Goal: Navigation & Orientation: Find specific page/section

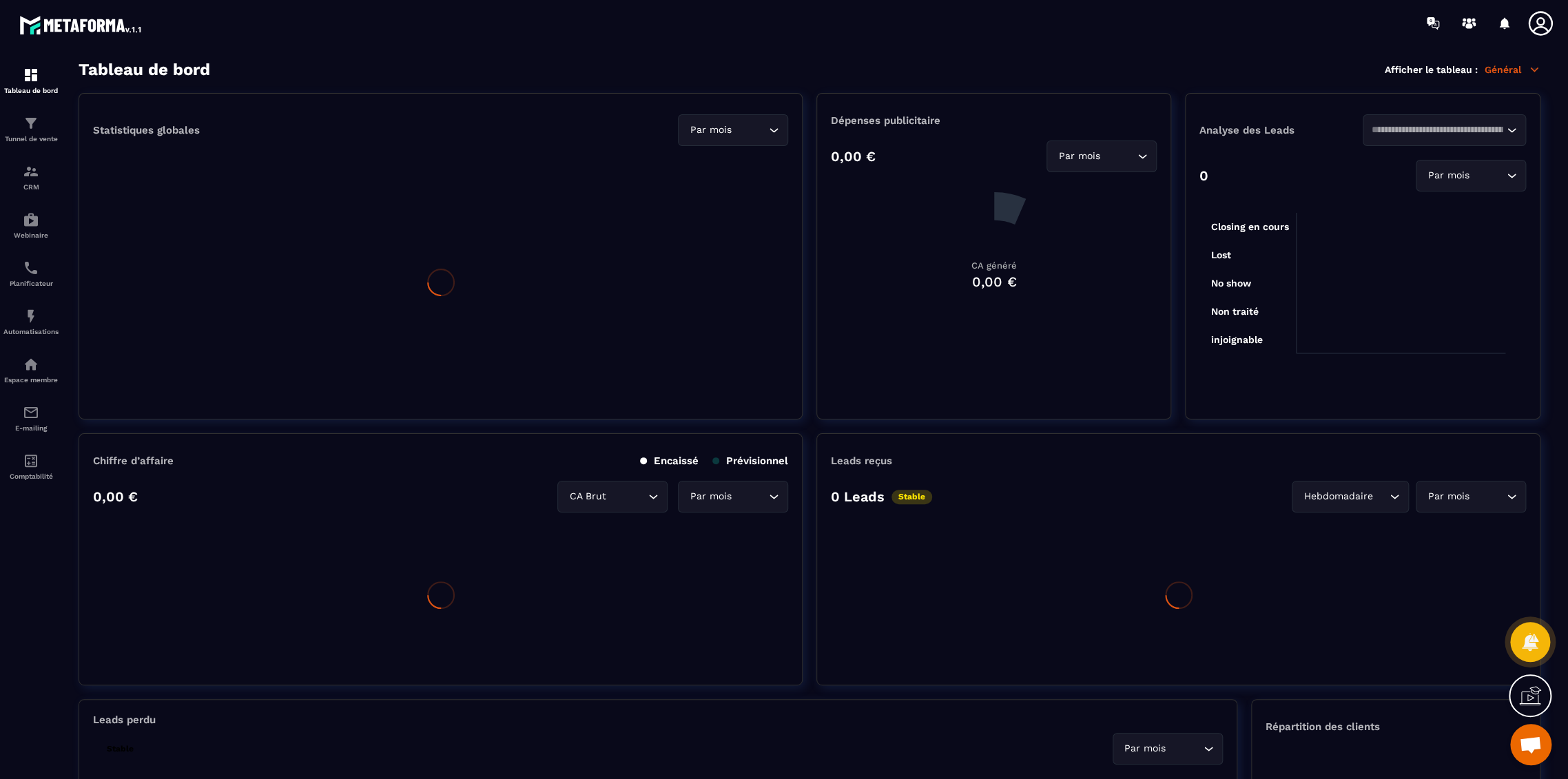
click at [1498, 67] on p "Général" at bounding box center [1513, 69] width 56 height 12
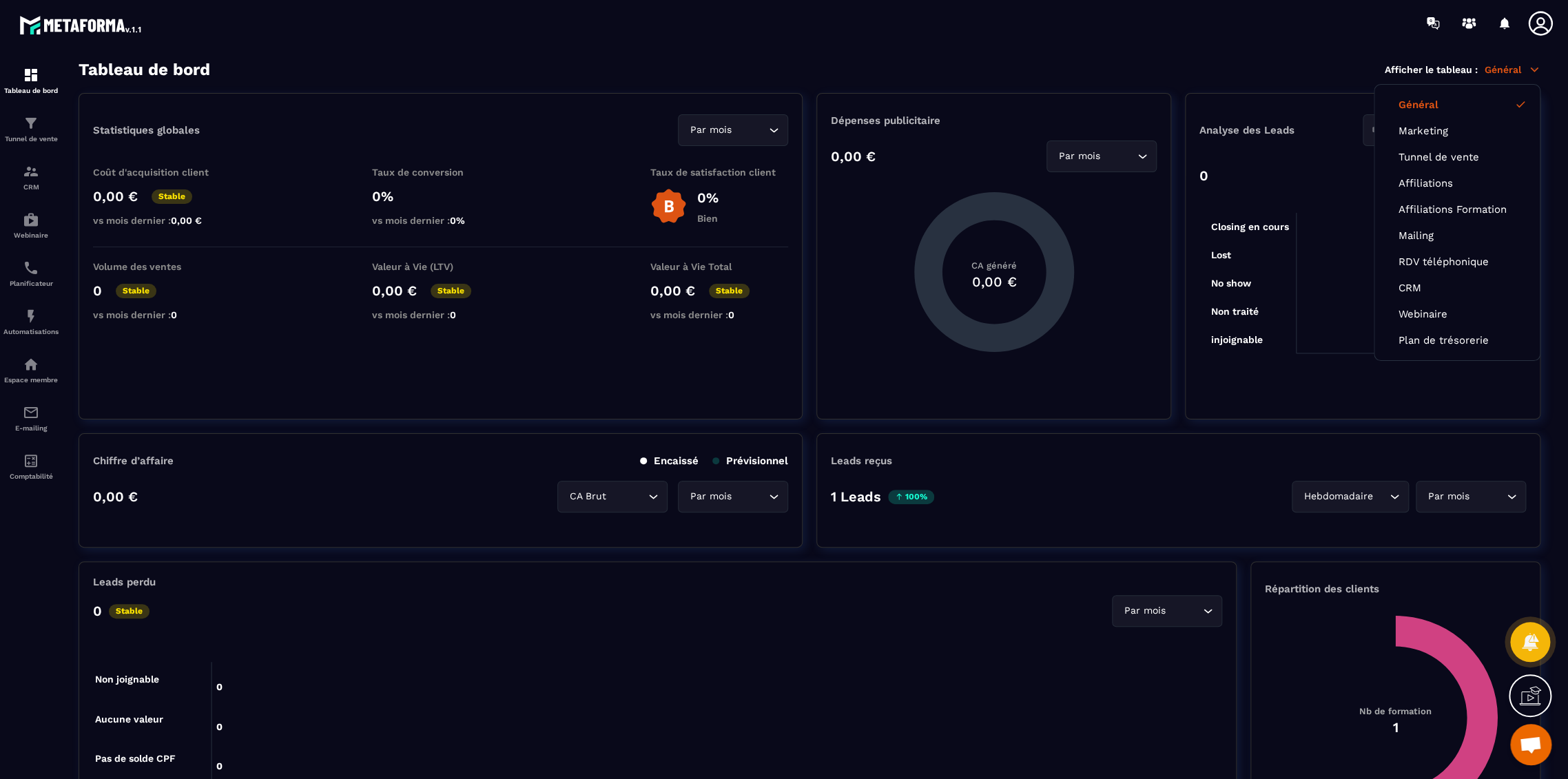
click at [1448, 179] on link "Affiliations" at bounding box center [1456, 183] width 117 height 12
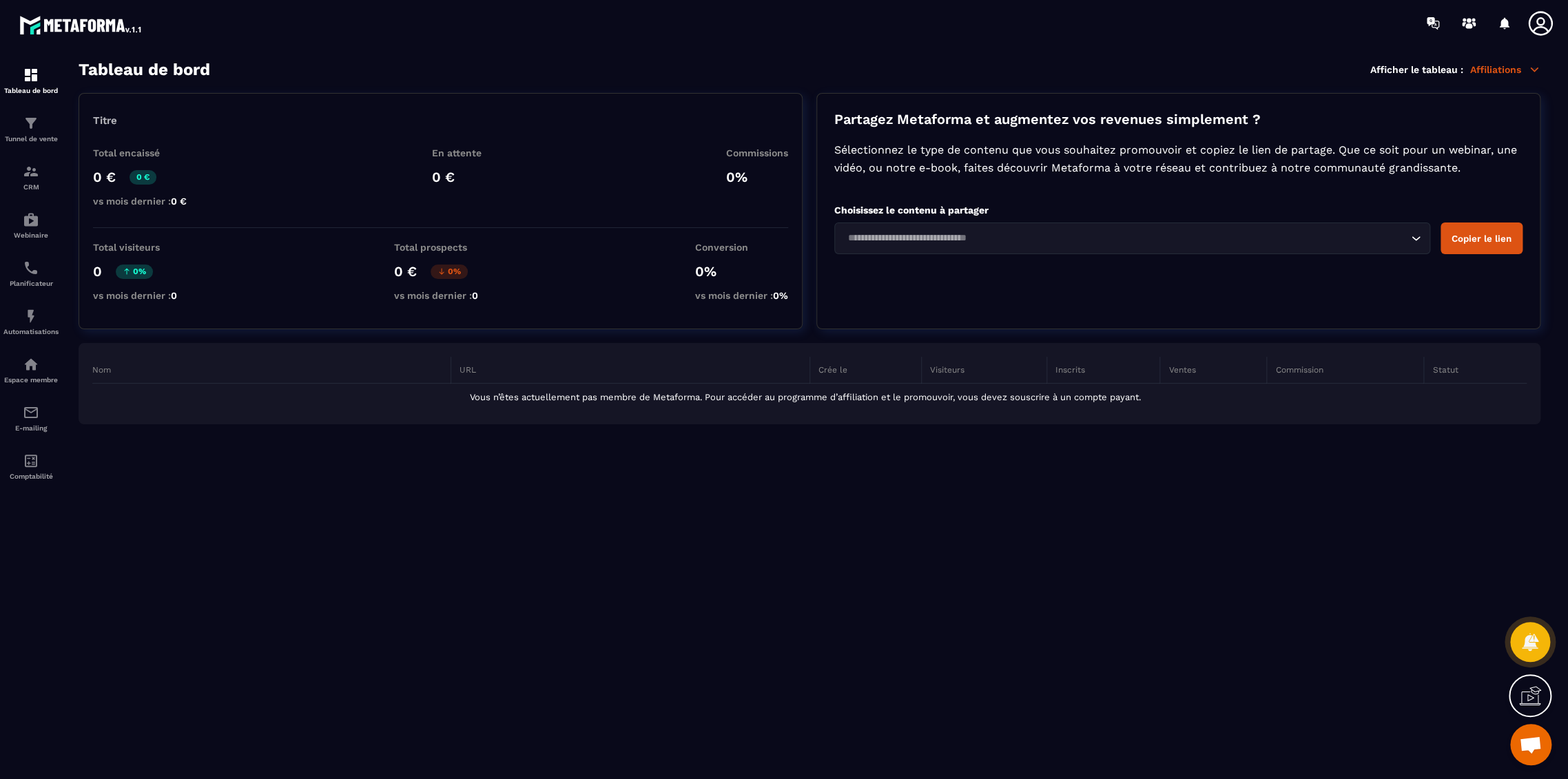
click at [1511, 69] on p "Affiliations" at bounding box center [1505, 69] width 70 height 12
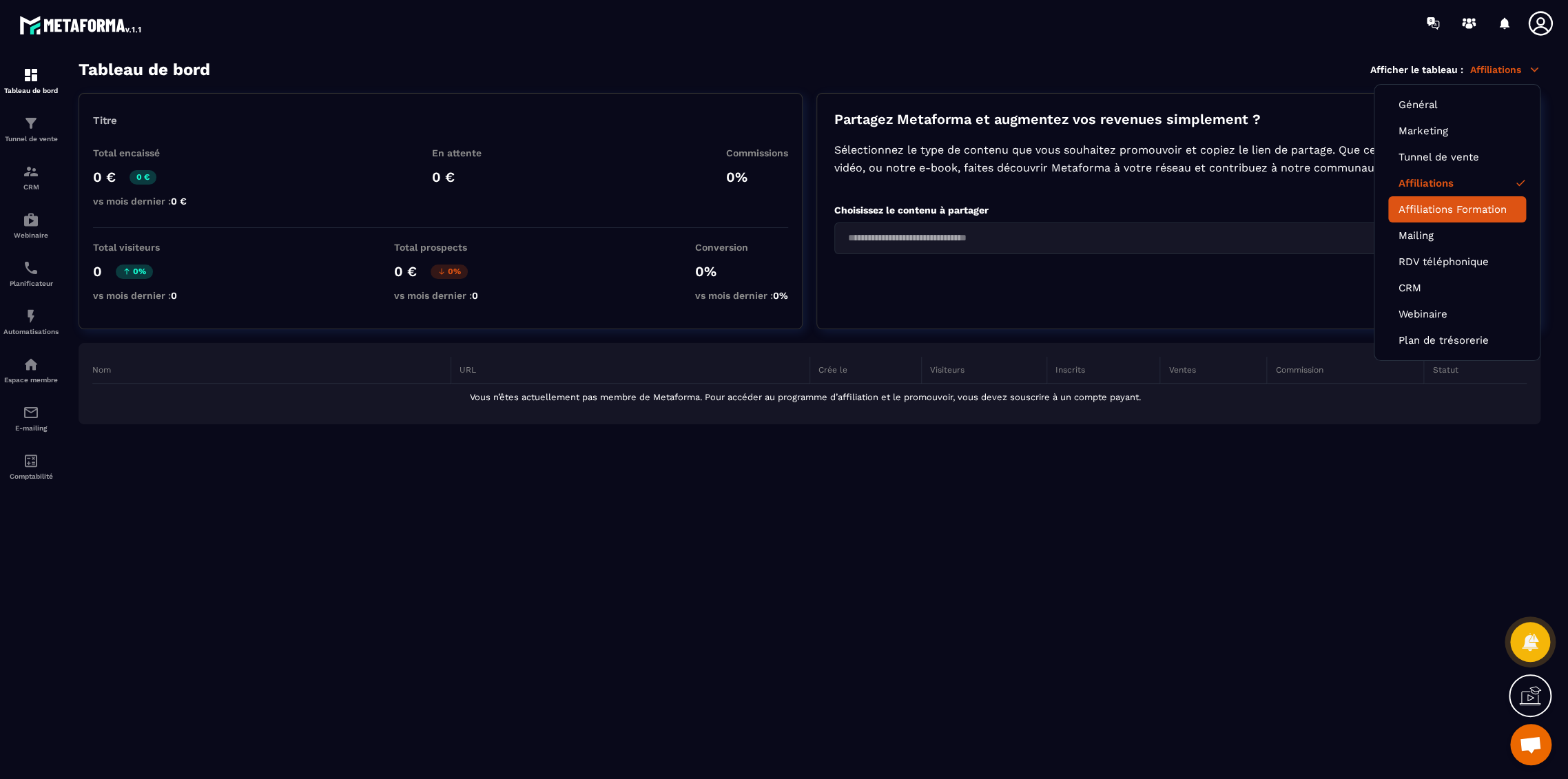
click at [1448, 213] on link "Affiliations Formation" at bounding box center [1456, 209] width 117 height 12
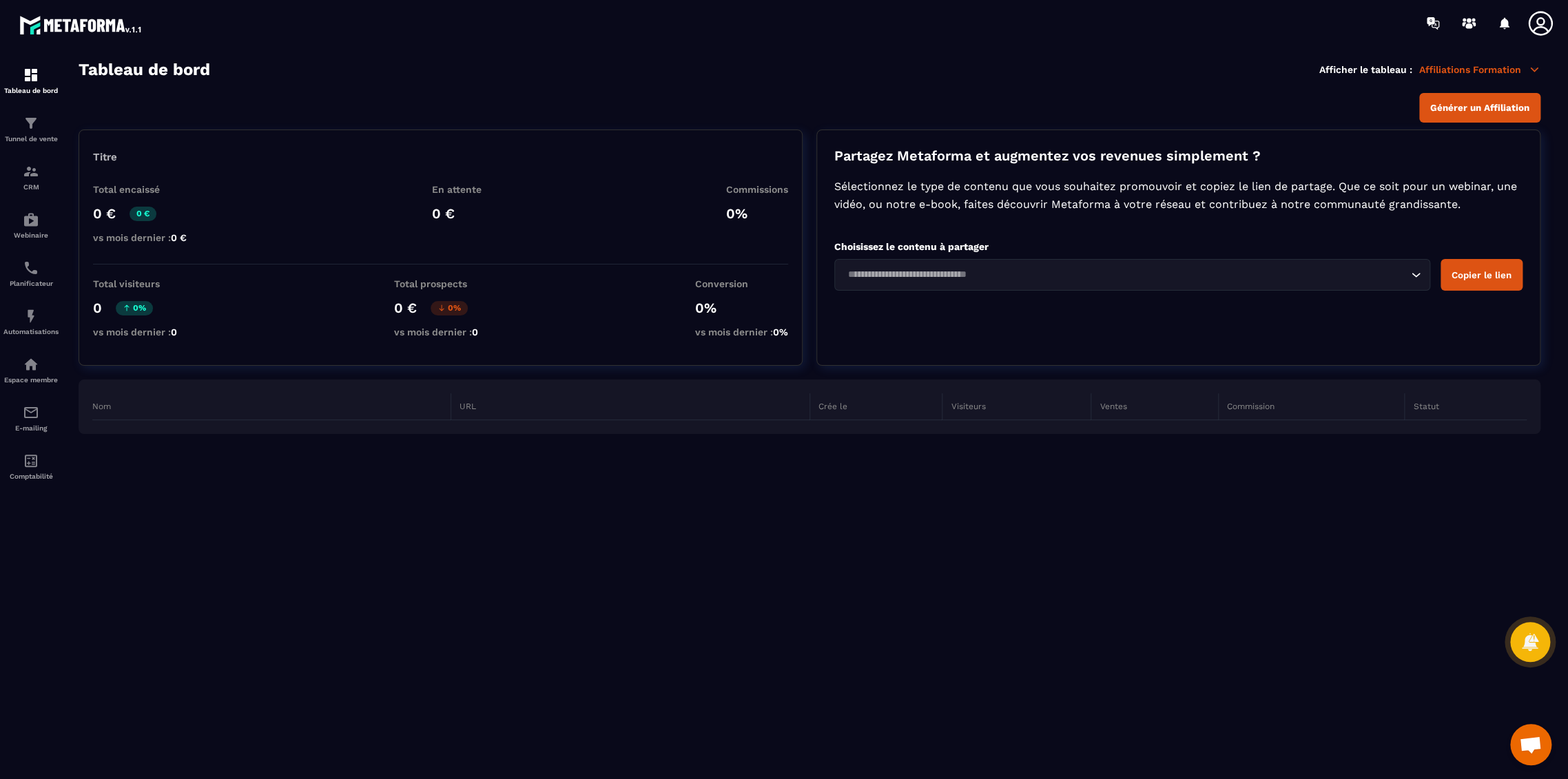
click at [1438, 78] on div "Tableau de bord Afficher le tableau : Affiliations Formation" at bounding box center [809, 70] width 1462 height 20
click at [1440, 74] on p "Affiliations Formation" at bounding box center [1480, 69] width 121 height 12
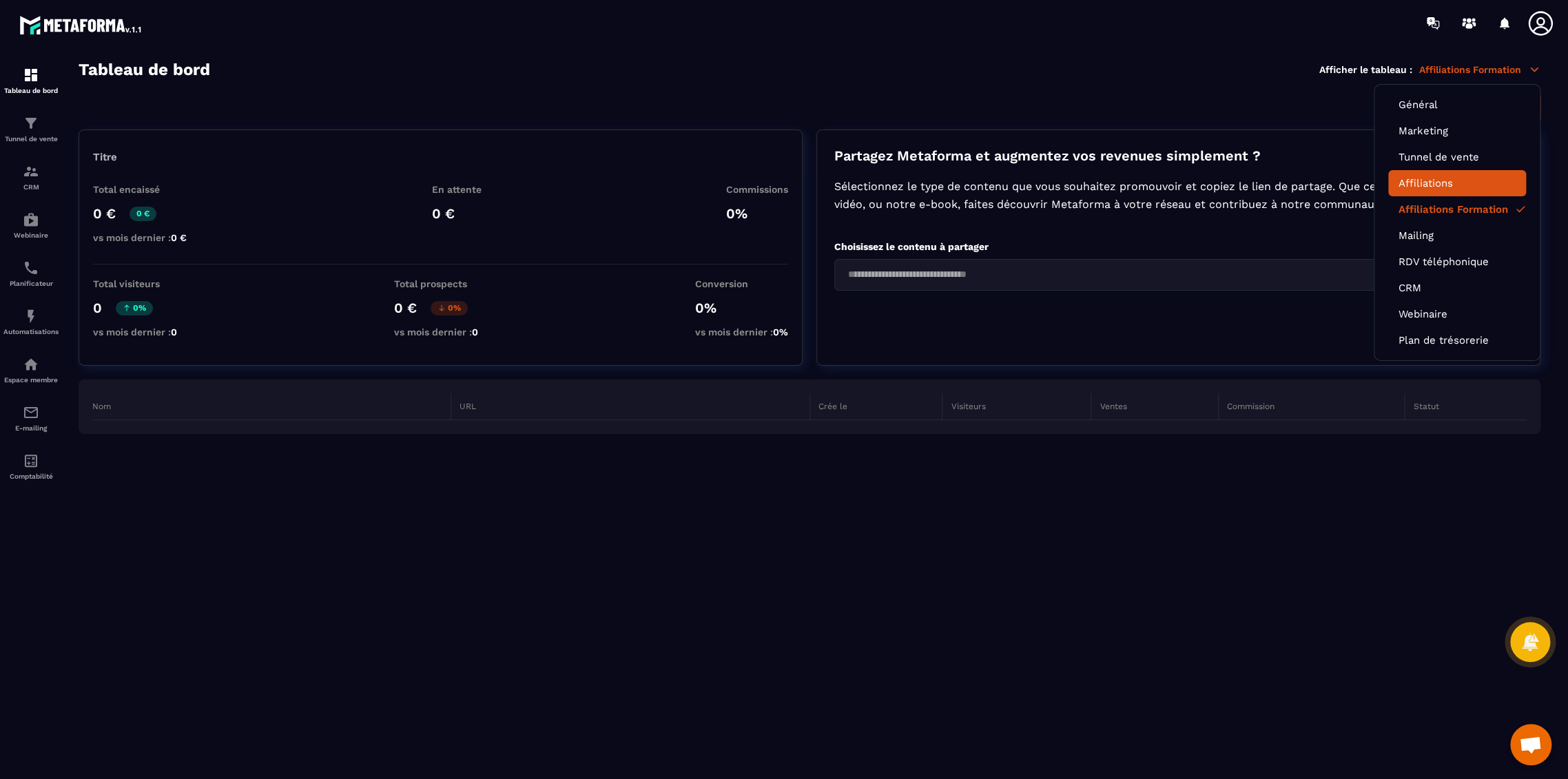
click at [1416, 178] on link "Affiliations" at bounding box center [1456, 183] width 117 height 12
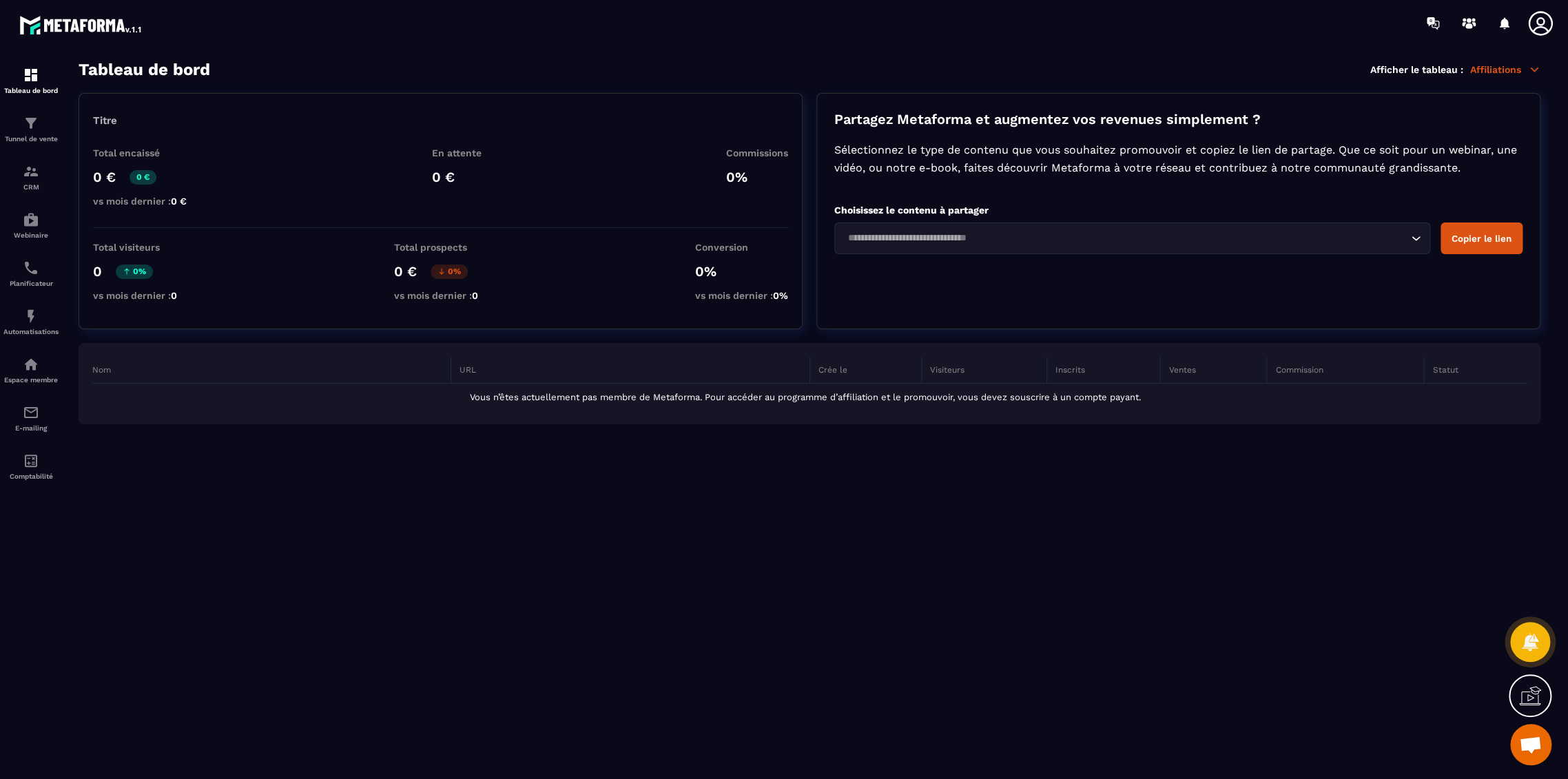
click at [1284, 539] on section "Tableau de bord Afficher le tableau : Affiliations Titre Total encaissé 0 € 0 €…" at bounding box center [809, 420] width 1490 height 720
click at [1539, 23] on icon at bounding box center [1540, 23] width 28 height 28
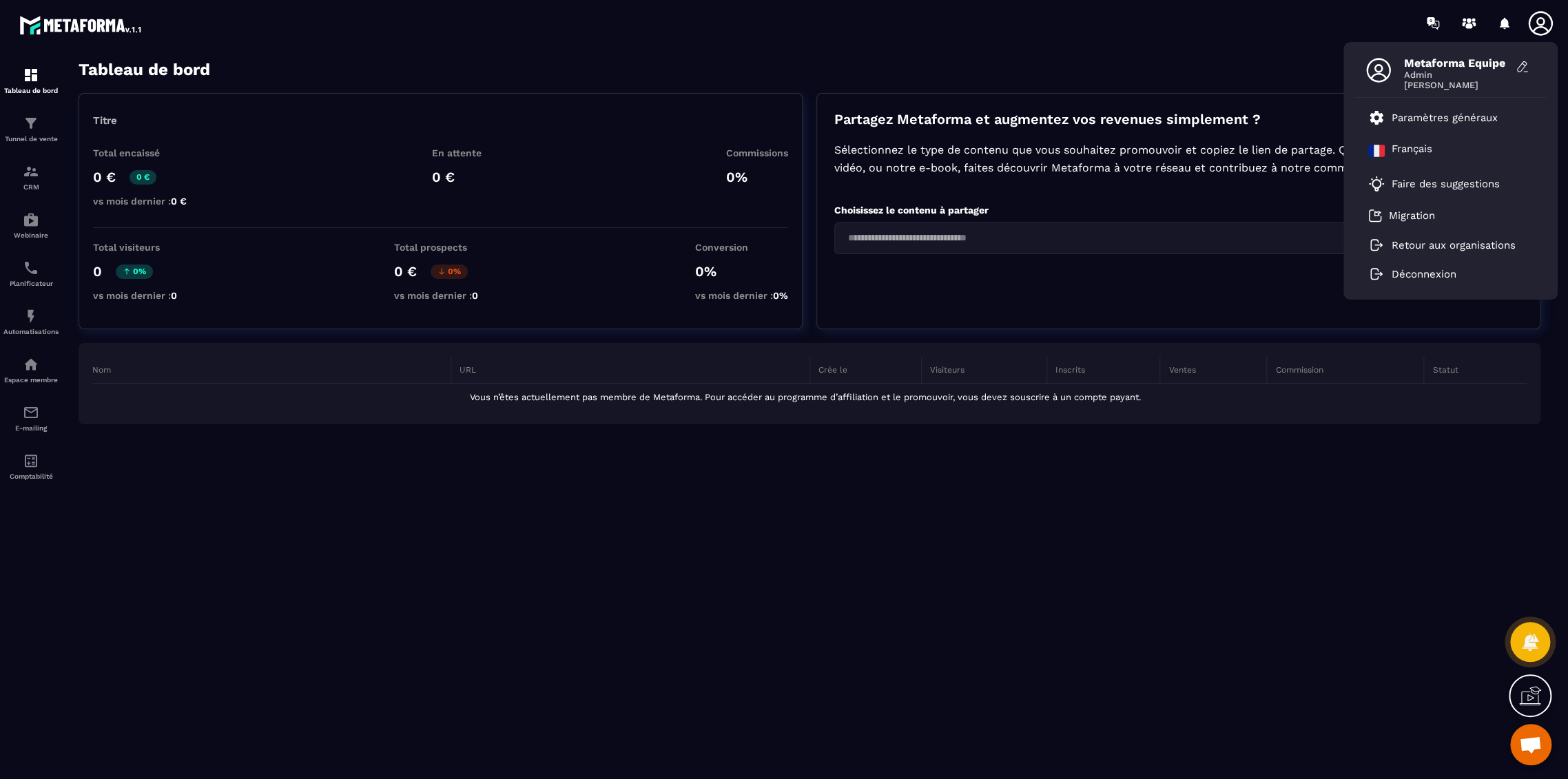
click at [1539, 27] on icon at bounding box center [1540, 23] width 24 height 24
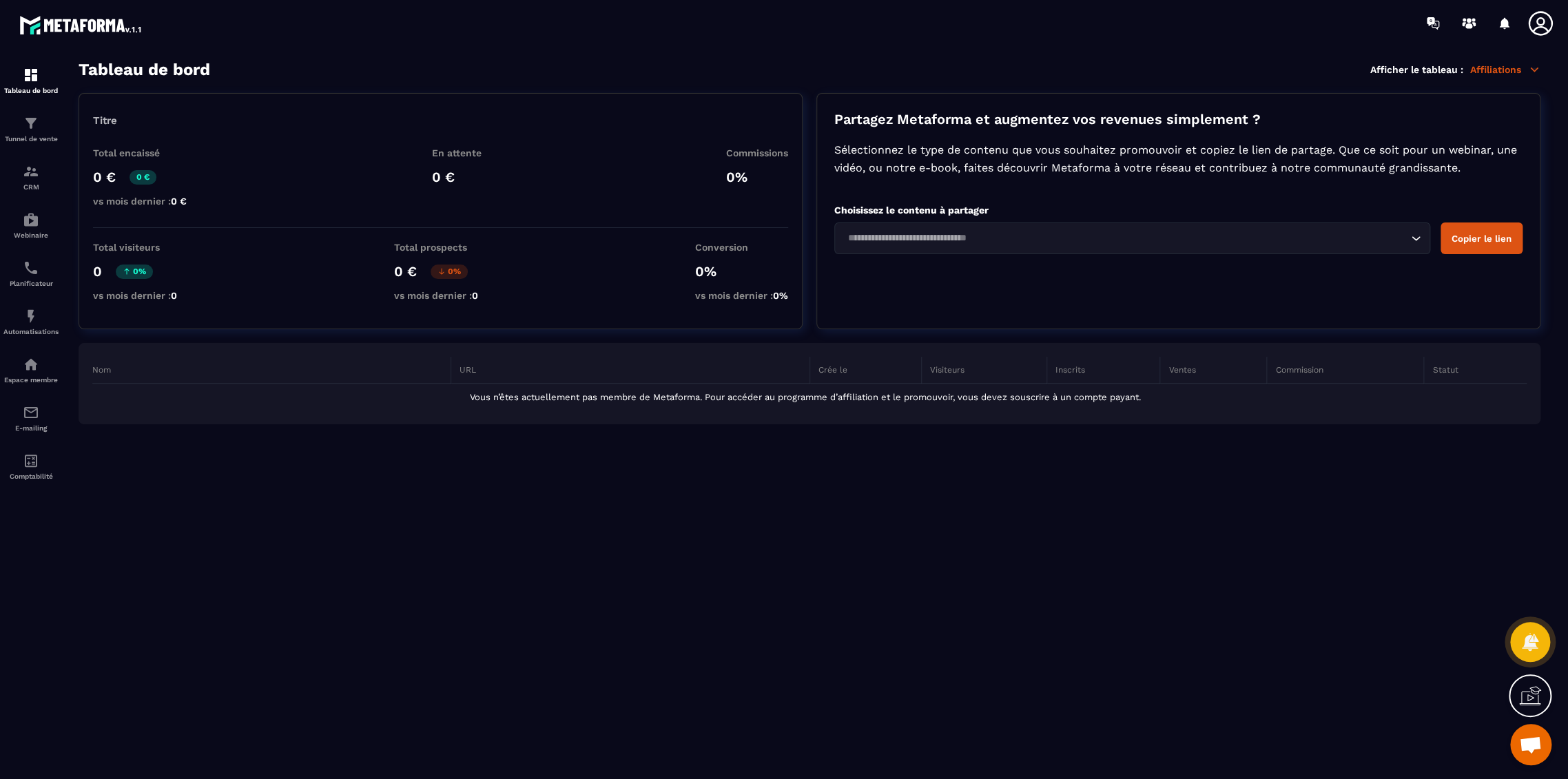
click at [1539, 27] on icon at bounding box center [1540, 23] width 24 height 24
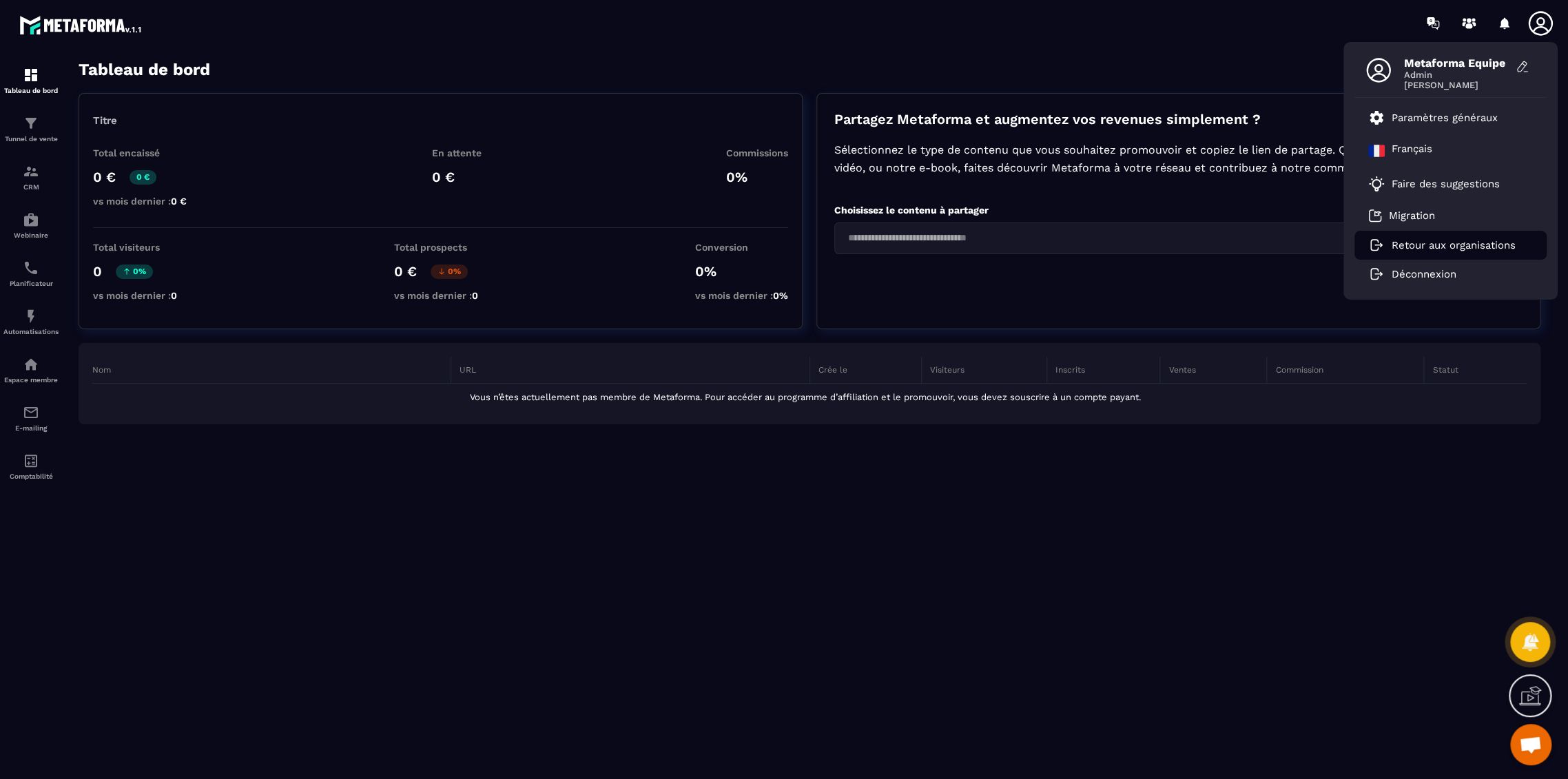
click at [1433, 238] on li "Retour aux organisations" at bounding box center [1450, 245] width 192 height 29
click at [1185, 57] on section "Tableau de bord Tunnel de vente CRM Webinaire Planificateur Automatisations Esp…" at bounding box center [784, 420] width 1568 height 747
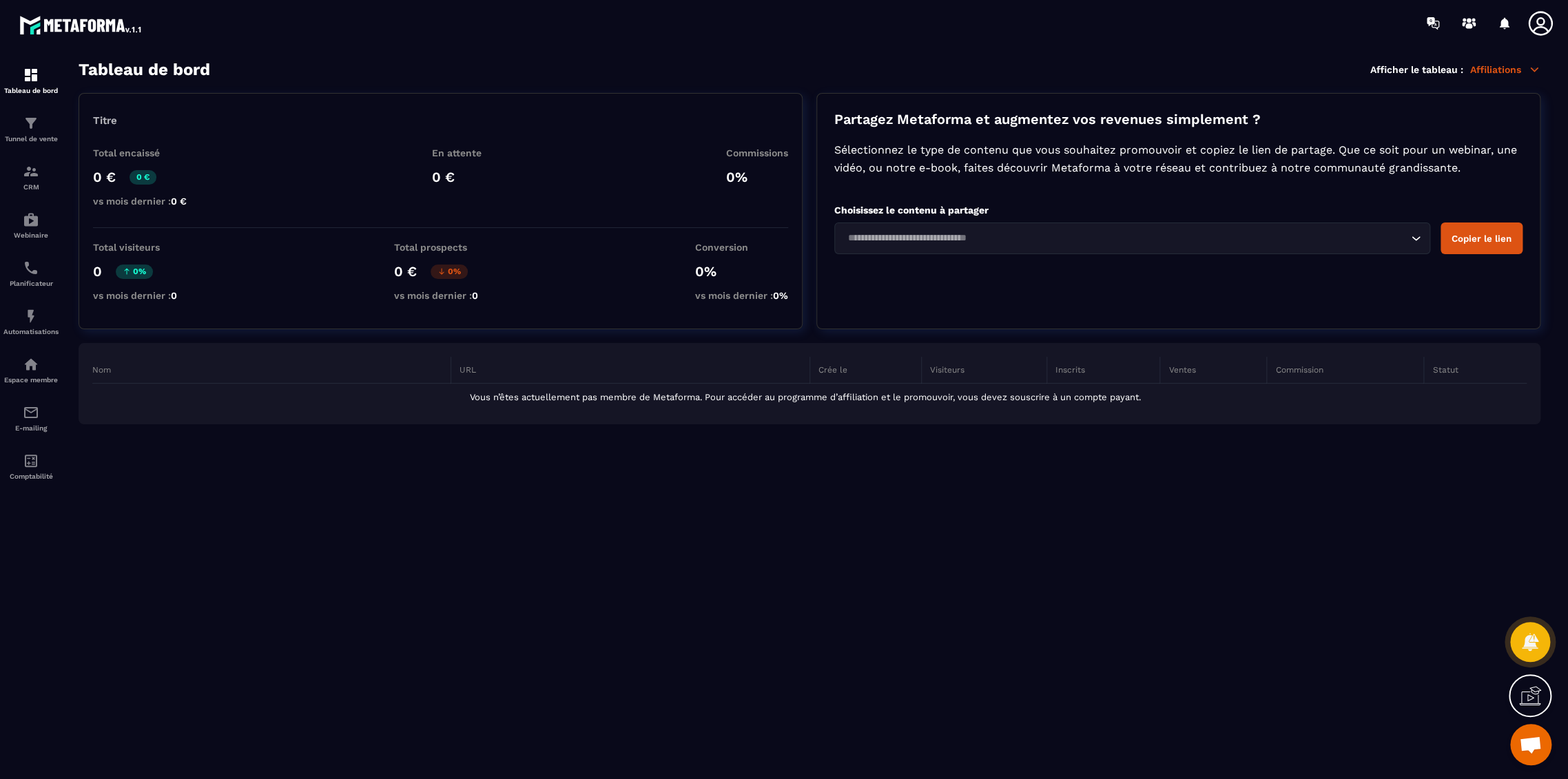
click at [1515, 64] on p "Affiliations" at bounding box center [1505, 69] width 70 height 12
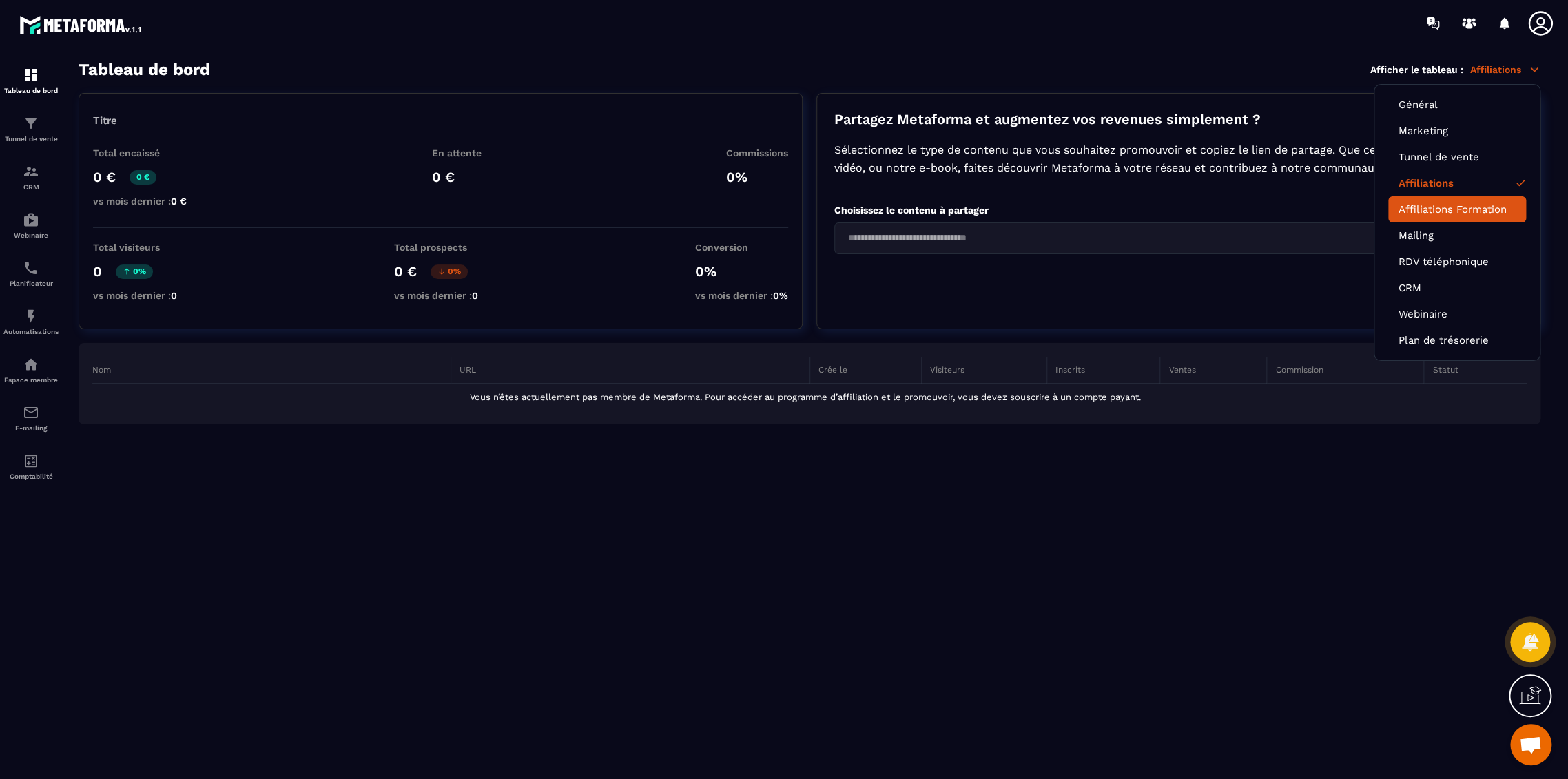
click at [1415, 209] on link "Affiliations Formation" at bounding box center [1456, 209] width 117 height 12
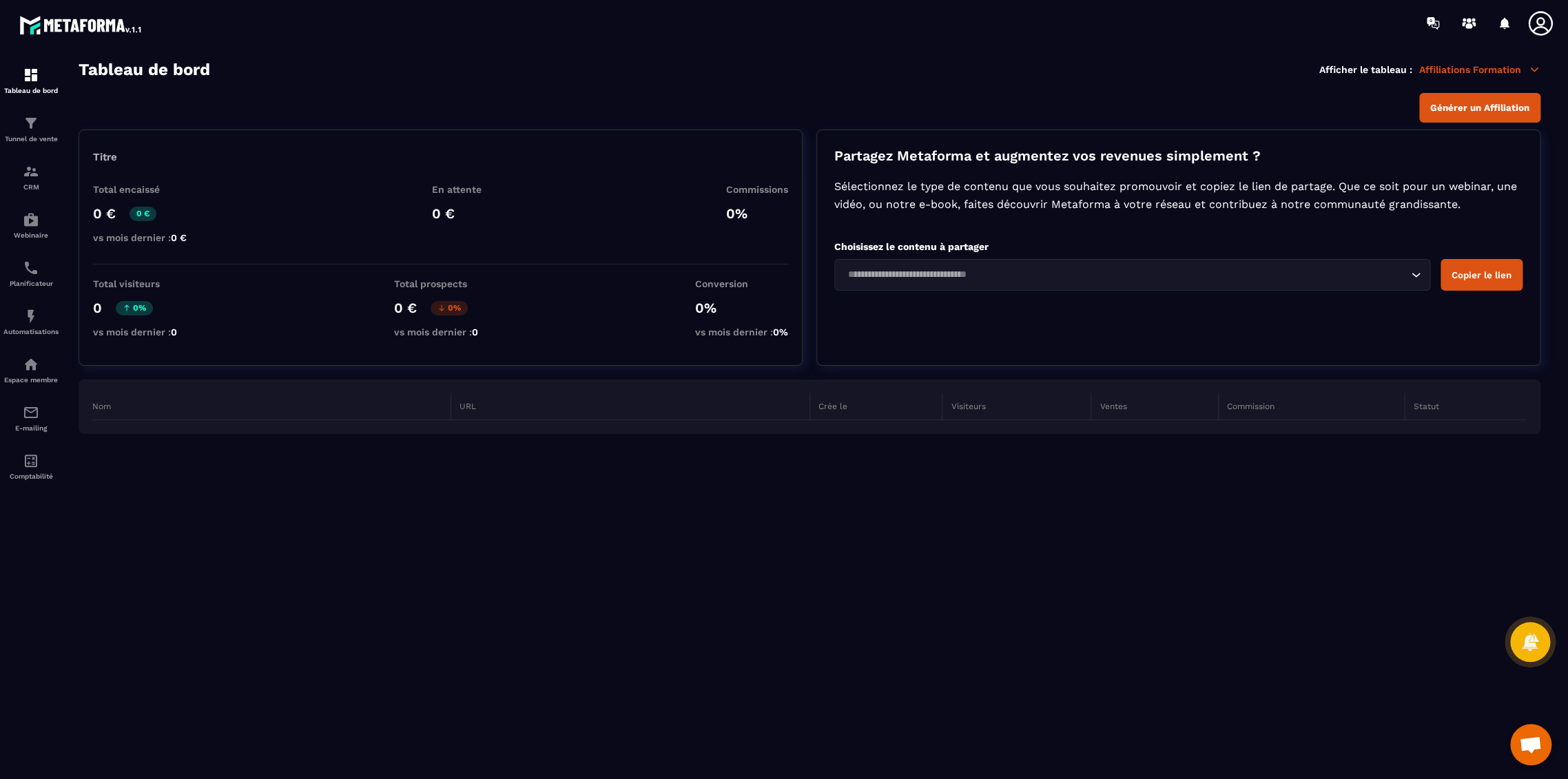
click at [1533, 21] on icon at bounding box center [1540, 23] width 28 height 28
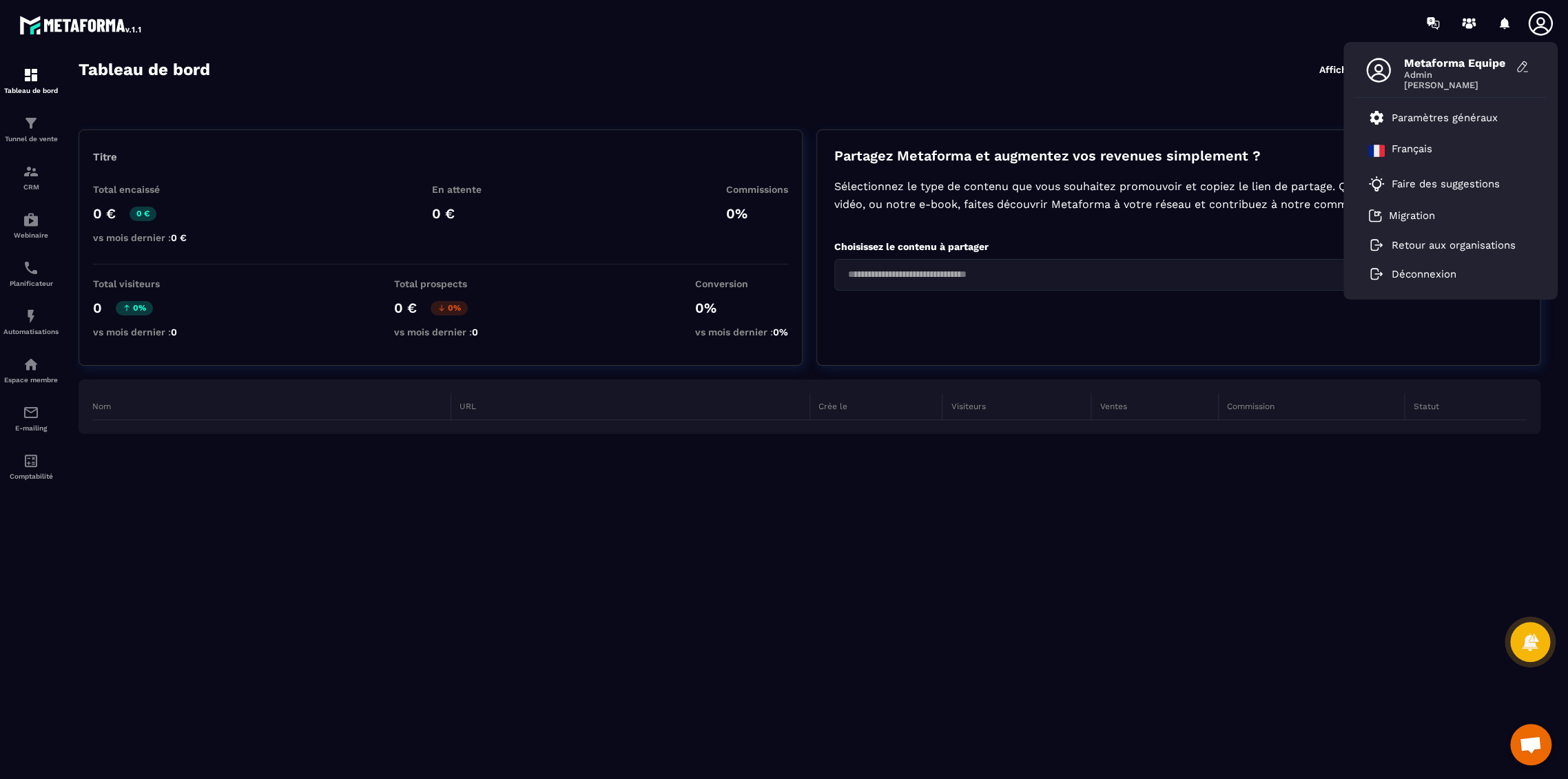
click at [1024, 82] on section "Tableau de bord Afficher le tableau : Affiliations Formation Générer un Affilia…" at bounding box center [809, 420] width 1490 height 720
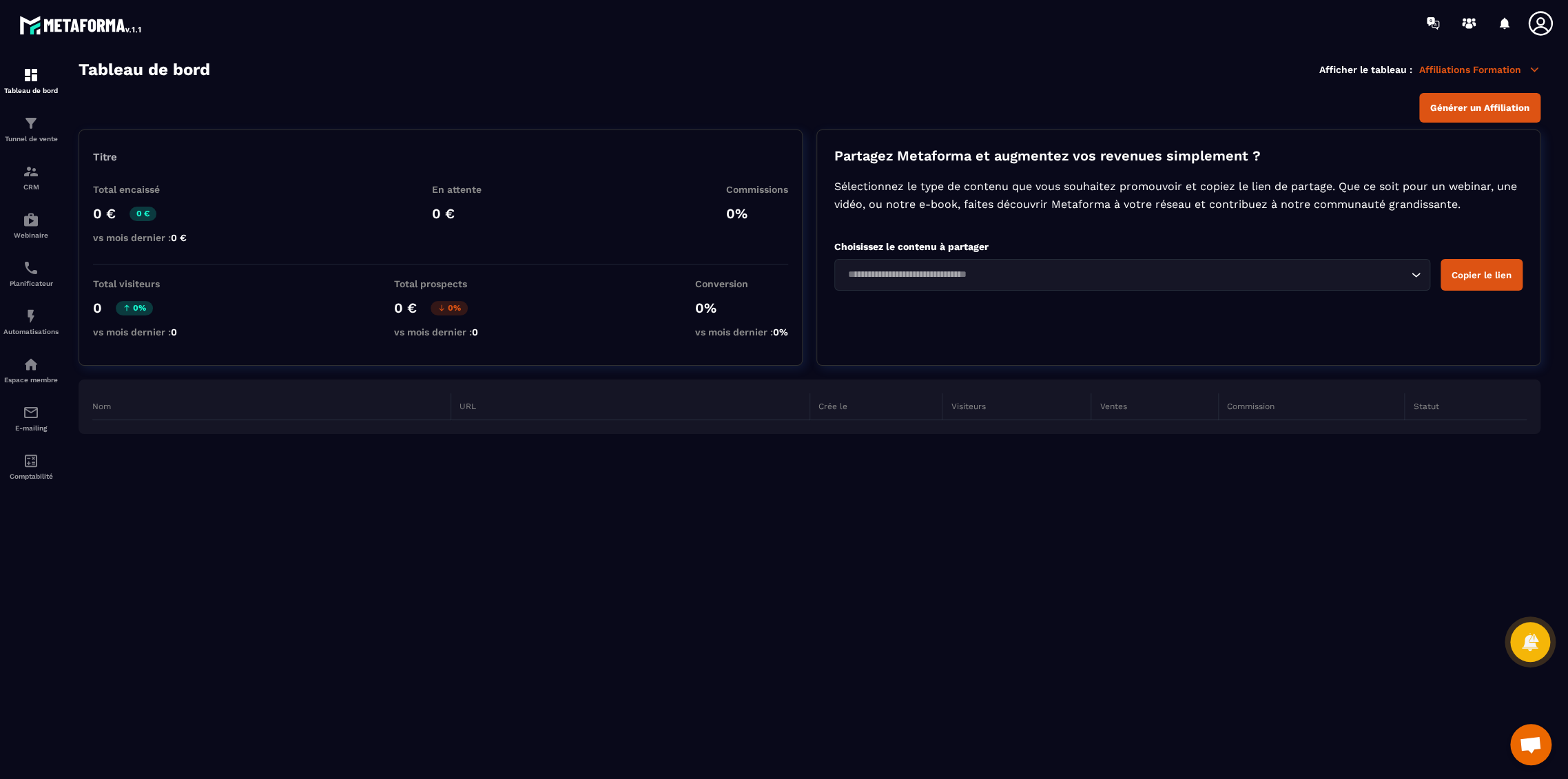
click at [1539, 27] on icon at bounding box center [1540, 23] width 24 height 24
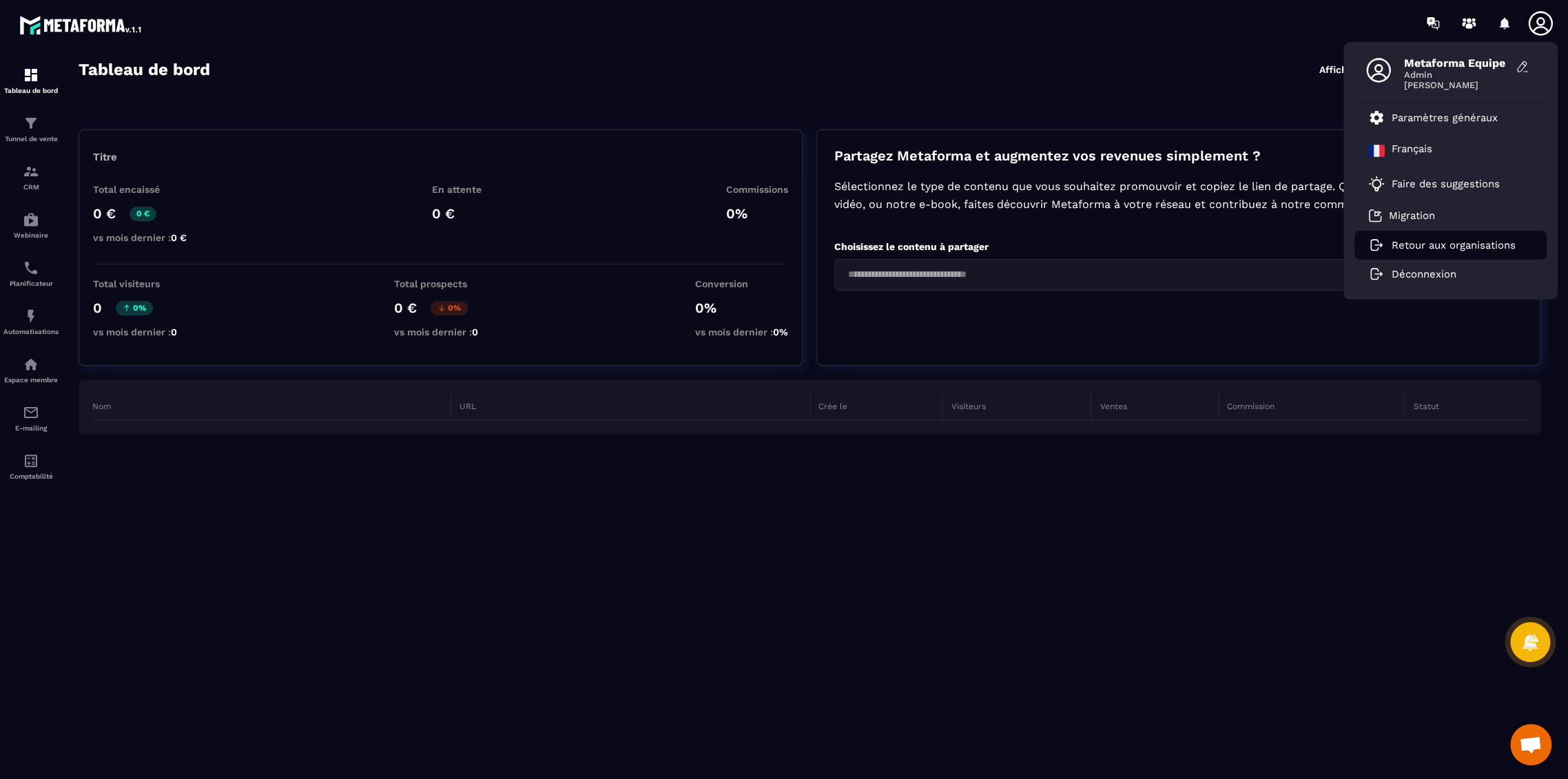
click at [1456, 247] on p "Retour aux organisations" at bounding box center [1453, 245] width 124 height 12
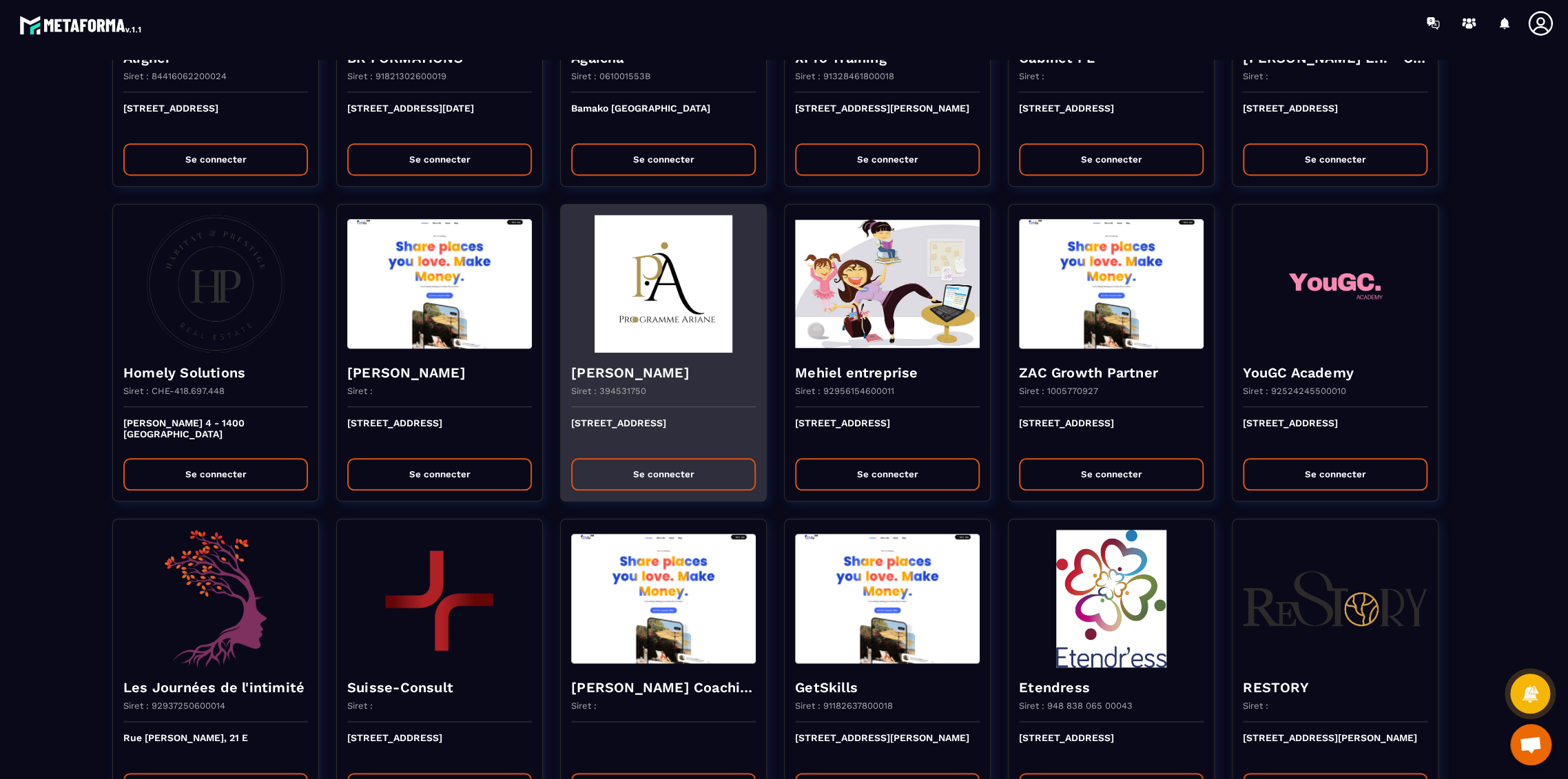
scroll to position [1394, 0]
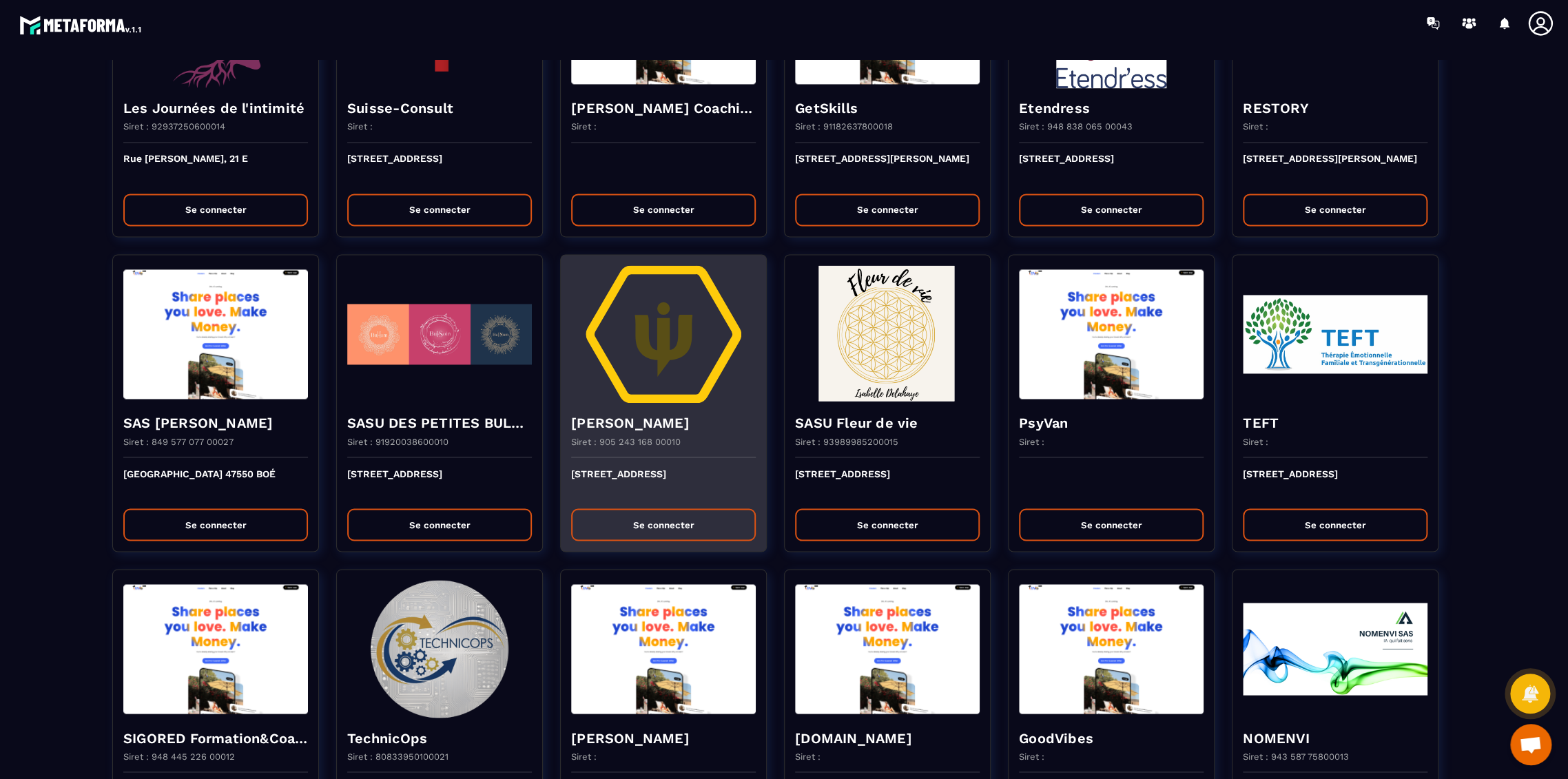
click at [650, 383] on img at bounding box center [663, 334] width 185 height 138
